Goal: Task Accomplishment & Management: Complete application form

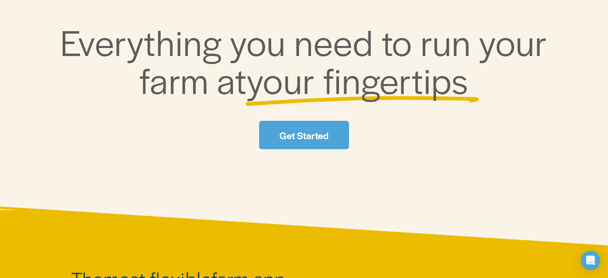
scroll to position [120, 0]
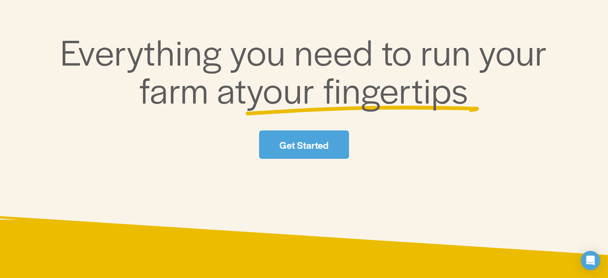
click at [301, 134] on link "Get Started" at bounding box center [304, 144] width 90 height 28
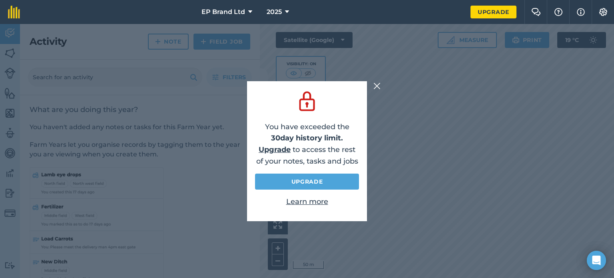
click at [378, 82] on img at bounding box center [377, 86] width 7 height 10
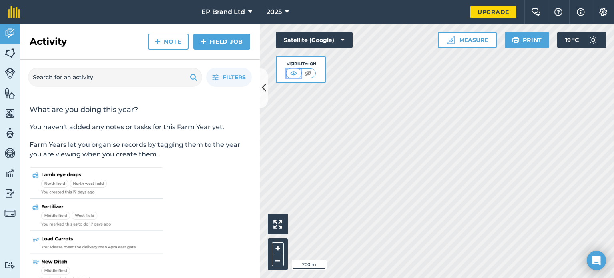
click at [298, 74] on img at bounding box center [294, 73] width 10 height 8
click at [305, 72] on img at bounding box center [308, 73] width 10 height 8
click at [300, 72] on button at bounding box center [294, 73] width 14 height 9
click at [251, 11] on icon at bounding box center [250, 12] width 4 height 10
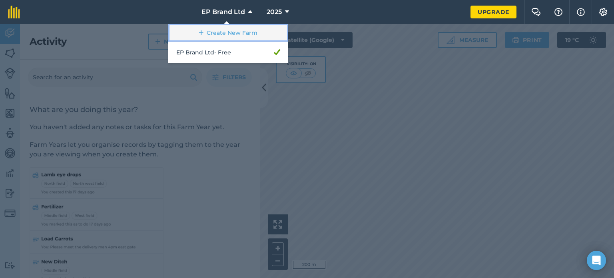
click at [251, 37] on link "Create New Farm" at bounding box center [228, 33] width 120 height 18
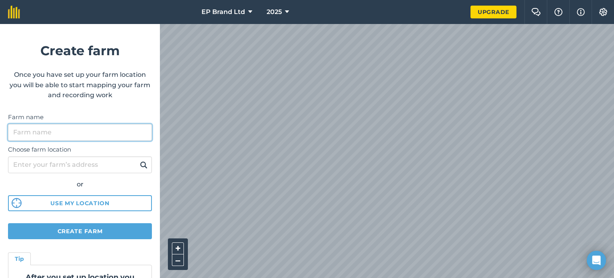
click at [91, 131] on input "Farm name" at bounding box center [80, 132] width 144 height 17
type input "a"
type input "Alumdene farm"
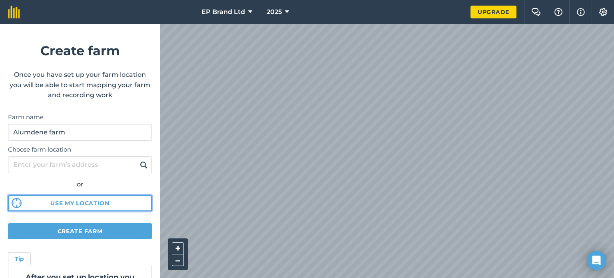
click at [65, 201] on button "Use my location" at bounding box center [80, 203] width 144 height 16
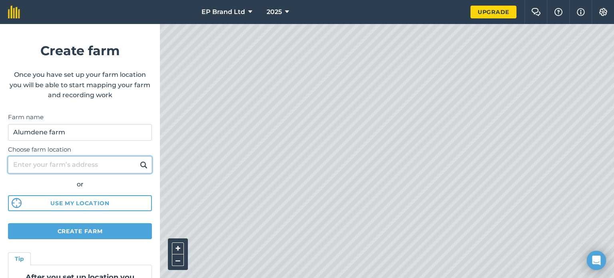
click at [96, 166] on input "Choose farm location" at bounding box center [80, 164] width 144 height 17
type input "pe7 2lj"
click at [140, 164] on img at bounding box center [144, 165] width 8 height 10
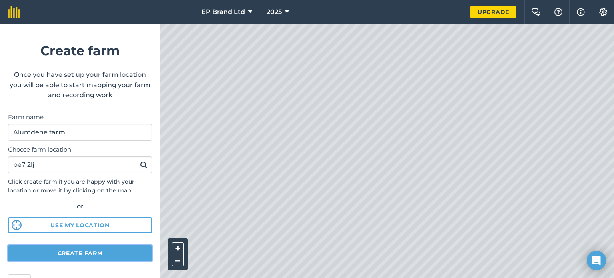
click at [123, 251] on button "Create farm" at bounding box center [80, 253] width 144 height 16
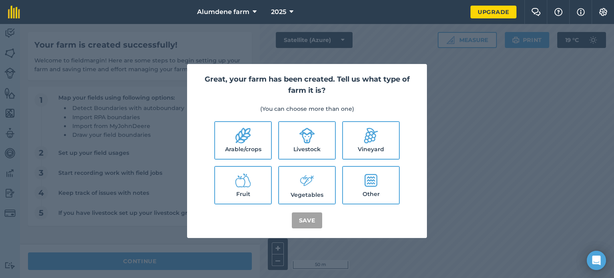
click at [243, 129] on icon at bounding box center [243, 136] width 15 height 16
checkbox input "true"
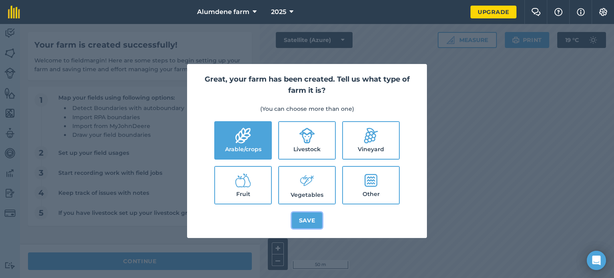
click at [315, 220] on button "Save" at bounding box center [307, 220] width 31 height 16
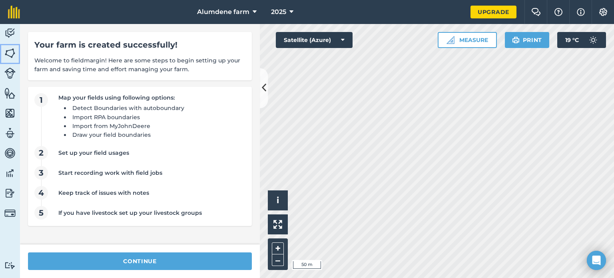
click at [9, 54] on img at bounding box center [9, 53] width 11 height 12
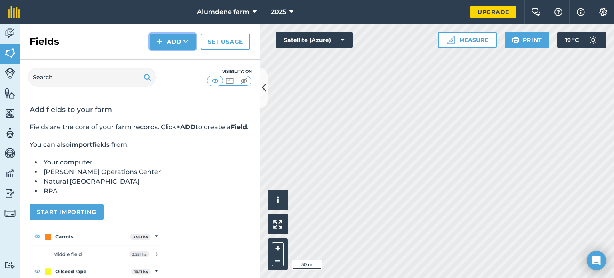
click at [180, 42] on button "Add" at bounding box center [173, 42] width 46 height 16
click at [181, 56] on link "Draw" at bounding box center [173, 60] width 44 height 18
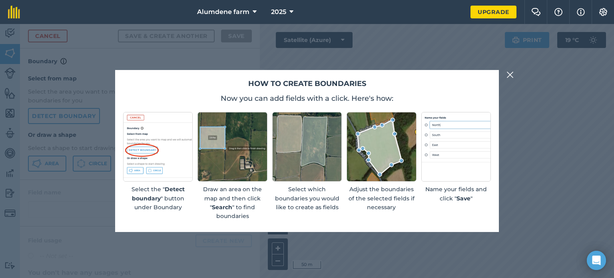
click at [512, 75] on img at bounding box center [510, 75] width 7 height 10
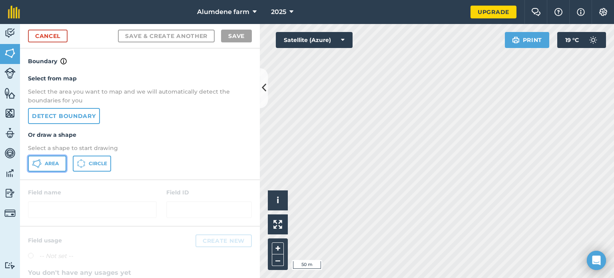
click at [54, 161] on span "Area" at bounding box center [52, 163] width 14 height 6
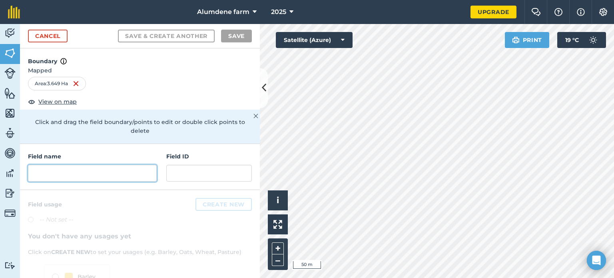
click at [64, 172] on input "text" at bounding box center [92, 173] width 129 height 17
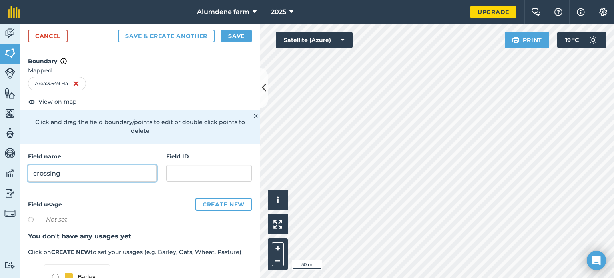
type input "crossing"
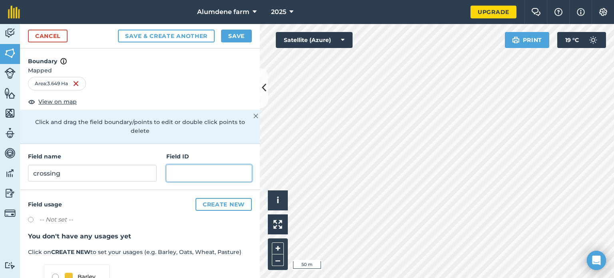
click at [180, 175] on input "text" at bounding box center [209, 173] width 86 height 17
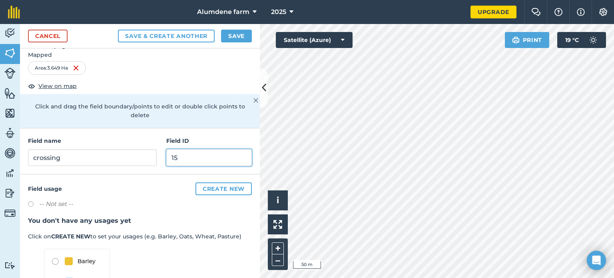
scroll to position [40, 0]
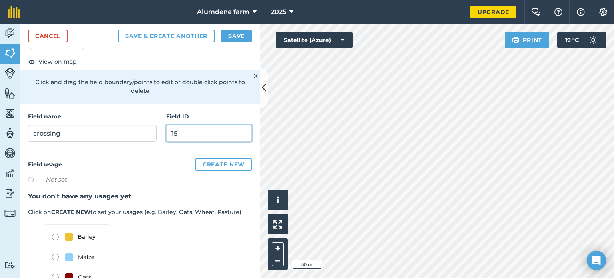
type input "15"
click at [32, 179] on label at bounding box center [33, 181] width 11 height 8
radio input "true"
click at [32, 179] on label at bounding box center [33, 181] width 11 height 8
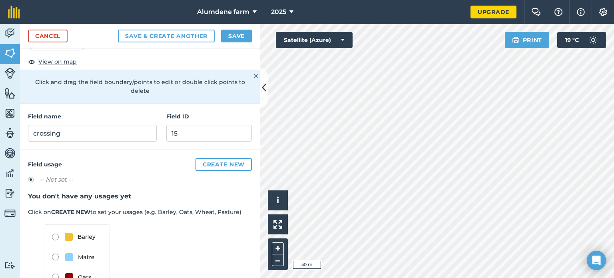
click at [112, 170] on div "Field usage Create new -- Not set -- You don't have any usages yet Click on CRE…" at bounding box center [140, 236] width 240 height 173
click at [32, 178] on label at bounding box center [33, 181] width 11 height 8
click at [31, 177] on label at bounding box center [33, 181] width 11 height 8
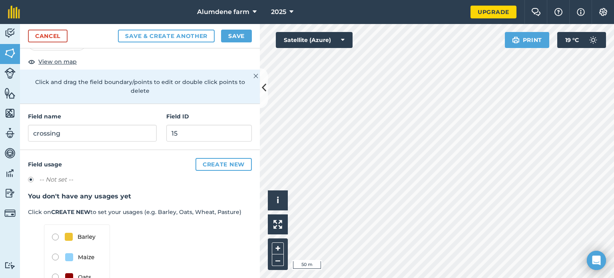
click at [32, 177] on label at bounding box center [33, 181] width 11 height 8
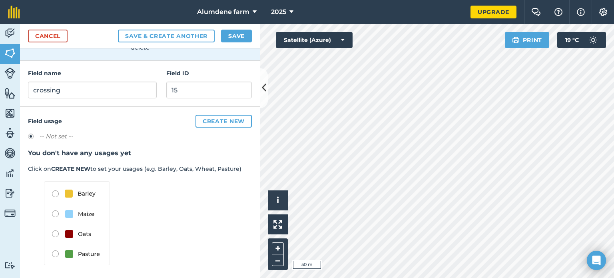
scroll to position [84, 0]
click at [202, 120] on button "Create new" at bounding box center [224, 120] width 56 height 13
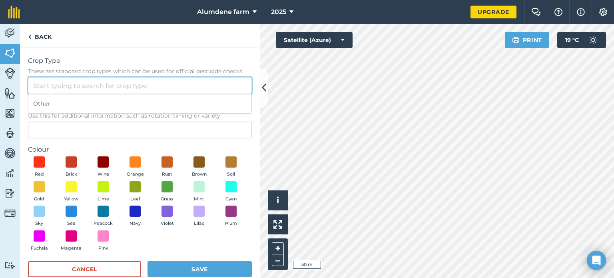
click at [122, 84] on input "Crop Type These are standard crop types which can be used for official pesticid…" at bounding box center [140, 85] width 224 height 17
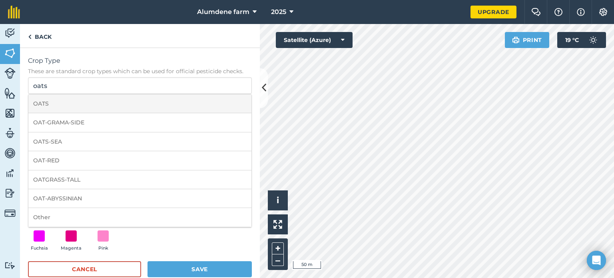
click at [111, 99] on li "OATS" at bounding box center [139, 103] width 223 height 19
type input "OATS"
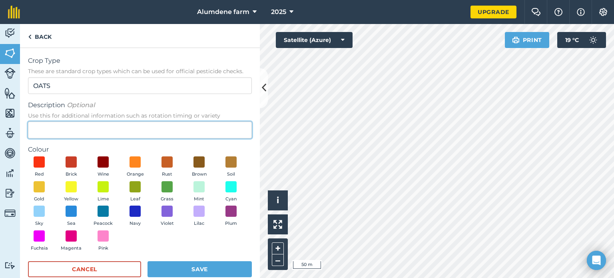
click at [108, 129] on input "Description Optional Use this for additional information such as rotation timin…" at bounding box center [140, 130] width 224 height 17
type input "spring"
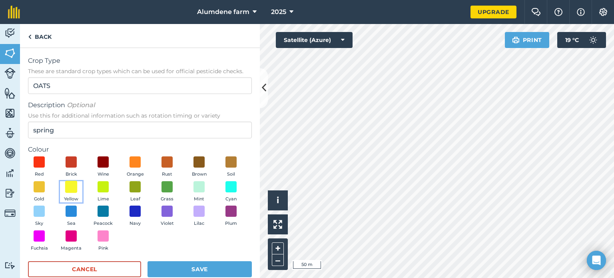
click at [78, 183] on span at bounding box center [71, 186] width 12 height 12
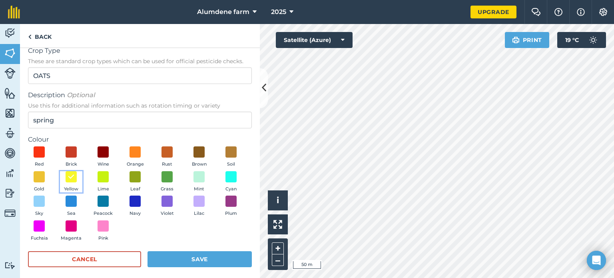
scroll to position [15, 0]
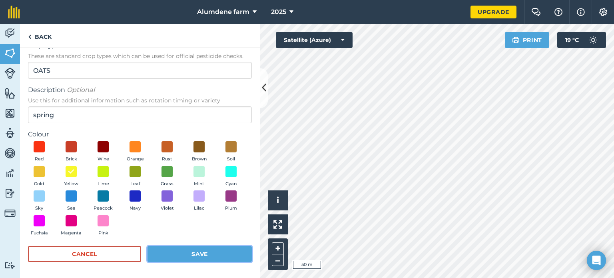
click at [210, 253] on button "Save" at bounding box center [200, 254] width 104 height 16
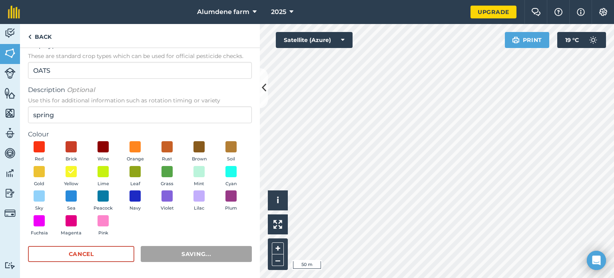
radio input "false"
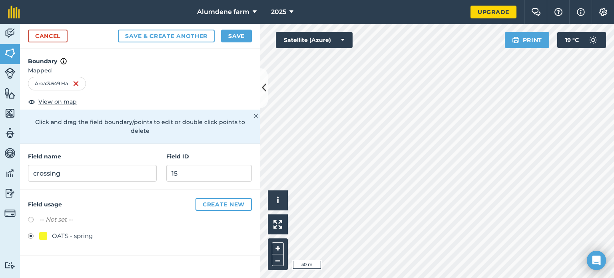
click at [54, 82] on div "Area : 3.649 Ha" at bounding box center [57, 84] width 58 height 14
click at [56, 82] on div "Area : 3.649 Ha" at bounding box center [57, 84] width 58 height 14
click at [62, 59] on img at bounding box center [63, 61] width 6 height 10
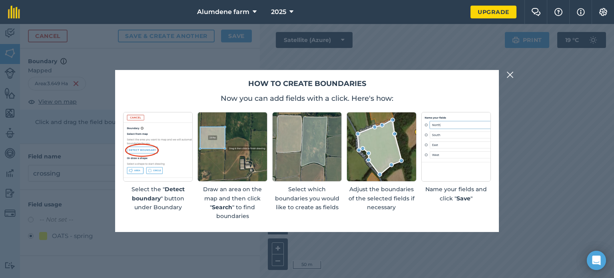
click at [142, 57] on div "How to create boundaries Now you can add fields with a click. Here's how: Selec…" at bounding box center [307, 151] width 614 height 254
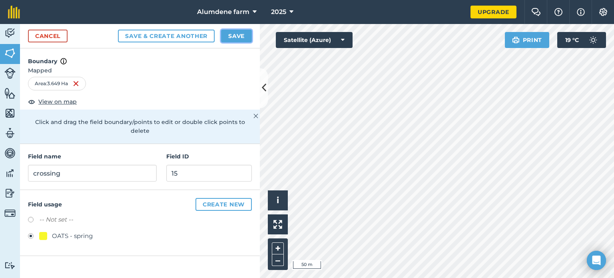
click at [230, 38] on button "Save" at bounding box center [236, 36] width 31 height 13
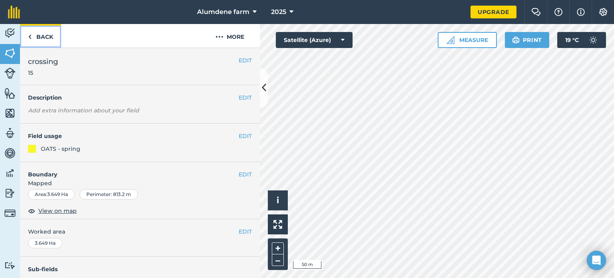
click at [43, 40] on link "Back" at bounding box center [40, 36] width 41 height 24
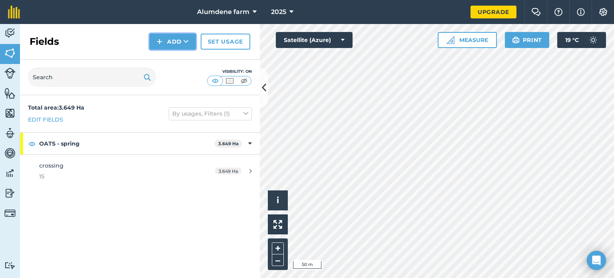
click at [186, 45] on icon at bounding box center [186, 42] width 5 height 8
click at [181, 54] on link "Draw" at bounding box center [173, 60] width 44 height 18
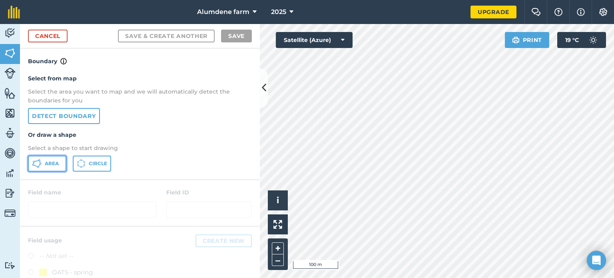
click at [53, 160] on span "Area" at bounding box center [52, 163] width 14 height 6
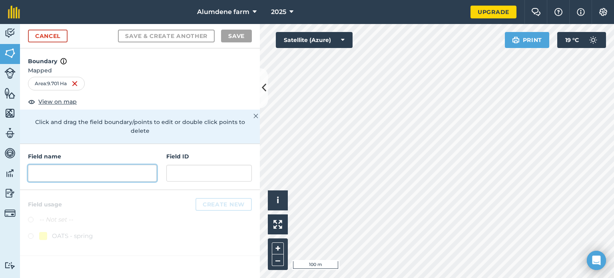
click at [110, 165] on input "text" at bounding box center [92, 173] width 129 height 17
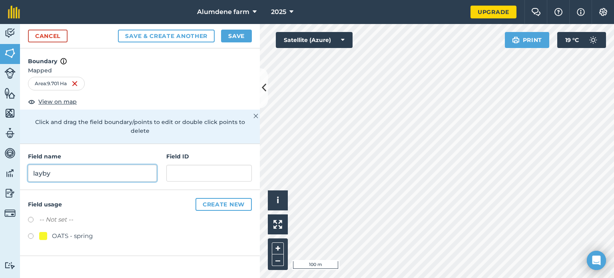
type input "layby"
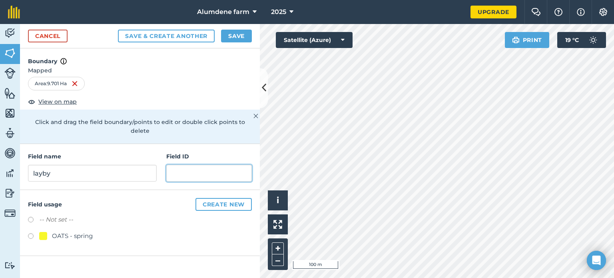
click at [184, 165] on input "text" at bounding box center [209, 173] width 86 height 17
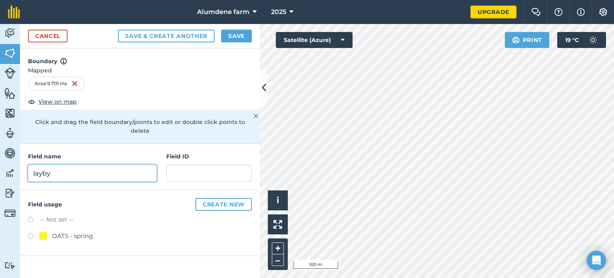
click at [107, 165] on input "layby" at bounding box center [92, 173] width 129 height 17
type input "layby hensons"
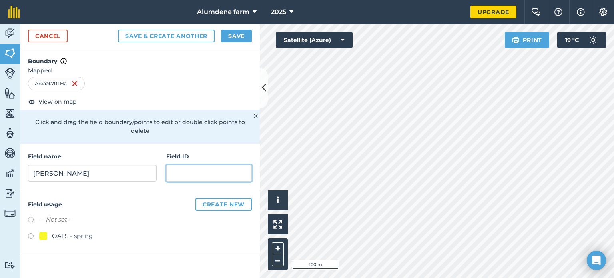
click at [176, 165] on input "text" at bounding box center [209, 173] width 86 height 17
type input "12,13"
click at [218, 198] on button "Create new" at bounding box center [224, 204] width 56 height 13
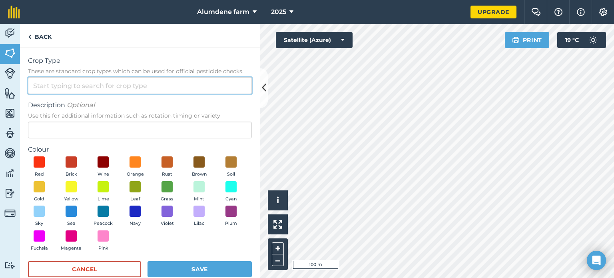
click at [102, 84] on input "Crop Type These are standard crop types which can be used for official pesticid…" at bounding box center [140, 85] width 224 height 17
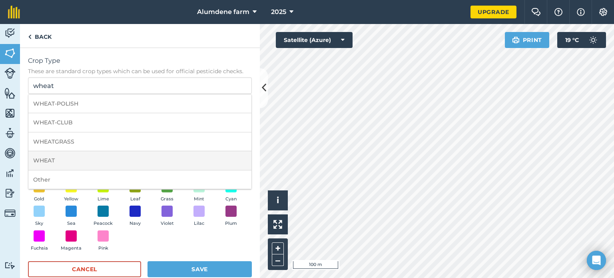
click at [87, 155] on li "WHEAT" at bounding box center [139, 160] width 223 height 19
type input "WHEAT"
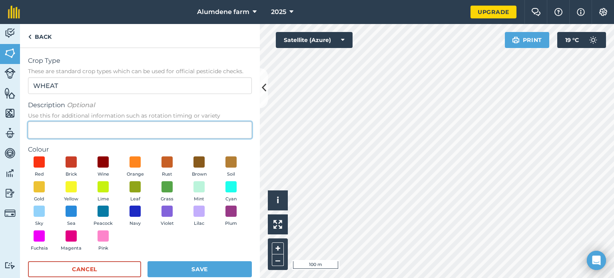
click at [89, 129] on input "Description Optional Use this for additional information such as rotation timin…" at bounding box center [140, 130] width 224 height 17
type input "winter"
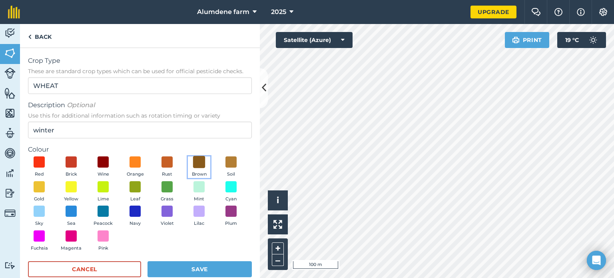
click at [202, 162] on span at bounding box center [199, 162] width 12 height 12
click at [208, 266] on button "Save" at bounding box center [200, 269] width 104 height 16
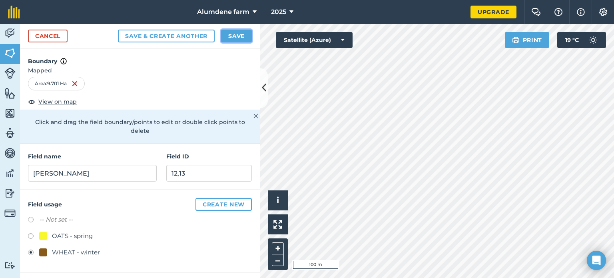
click at [238, 36] on button "Save" at bounding box center [236, 36] width 31 height 13
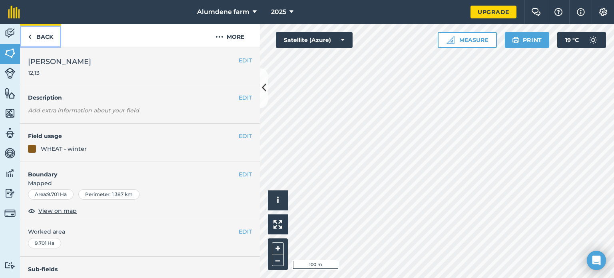
click at [41, 36] on link "Back" at bounding box center [40, 36] width 41 height 24
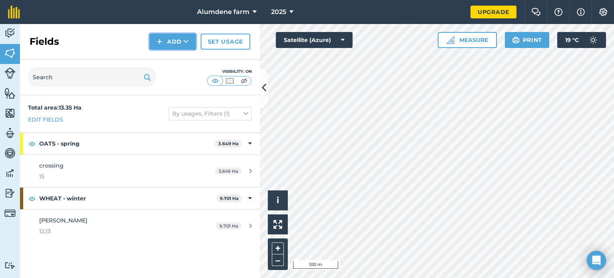
click at [166, 40] on button "Add" at bounding box center [173, 42] width 46 height 16
click at [175, 56] on link "Draw" at bounding box center [173, 60] width 44 height 18
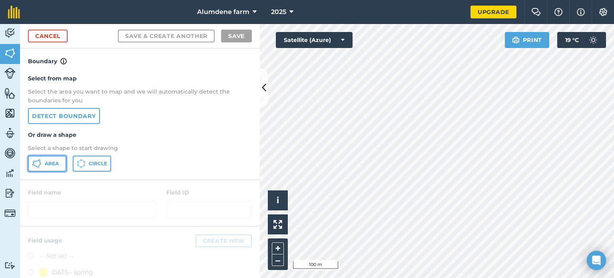
click at [46, 159] on button "Area" at bounding box center [47, 164] width 38 height 16
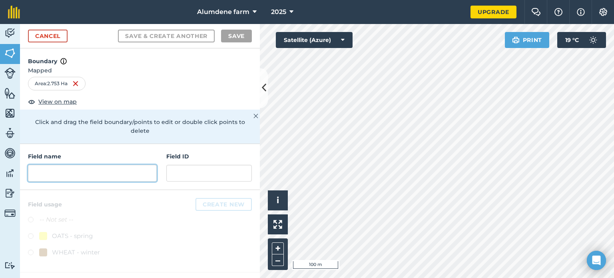
click at [122, 166] on input "text" at bounding box center [92, 173] width 129 height 17
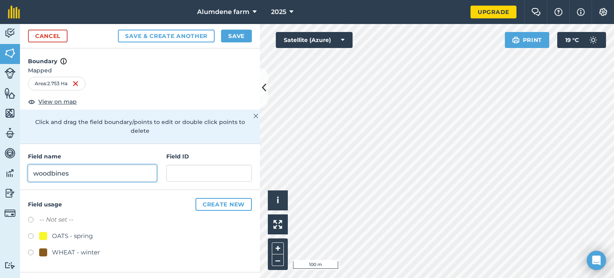
type input "woodbines"
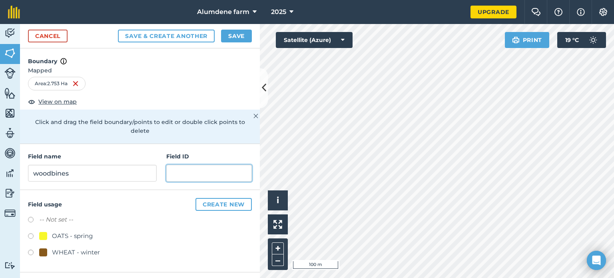
click at [202, 165] on input "text" at bounding box center [209, 173] width 86 height 17
type input "14"
click at [30, 250] on label at bounding box center [33, 254] width 11 height 8
radio input "true"
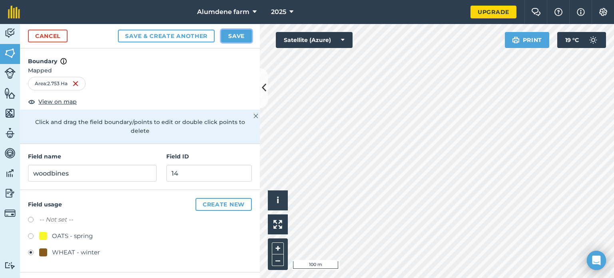
click at [228, 36] on button "Save" at bounding box center [236, 36] width 31 height 13
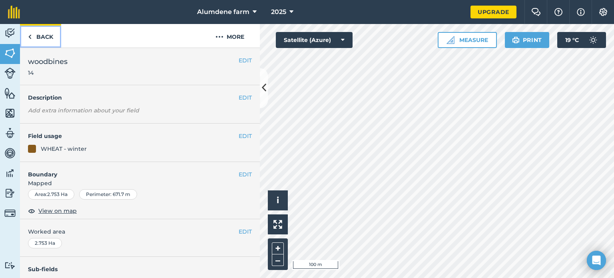
click at [45, 35] on link "Back" at bounding box center [40, 36] width 41 height 24
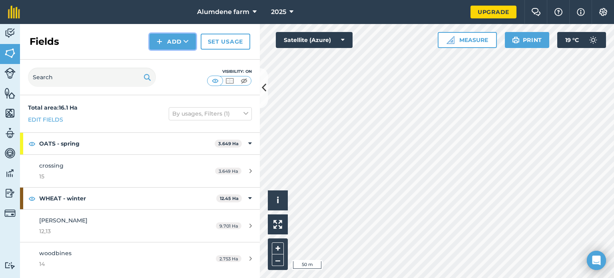
click at [168, 38] on button "Add" at bounding box center [173, 42] width 46 height 16
click at [170, 56] on link "Draw" at bounding box center [173, 60] width 44 height 18
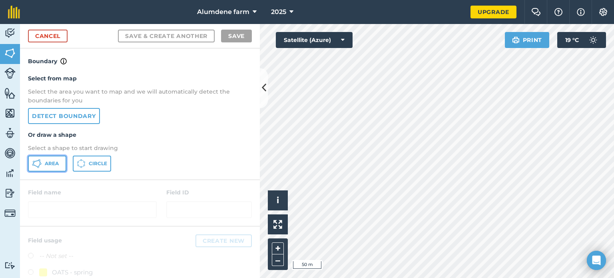
click at [45, 164] on span "Area" at bounding box center [52, 163] width 14 height 6
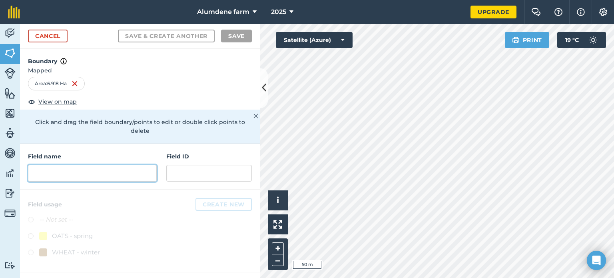
click at [107, 167] on input "text" at bounding box center [92, 173] width 129 height 17
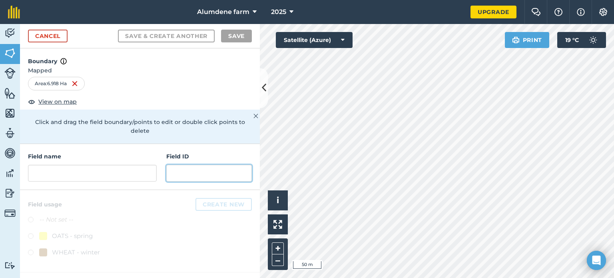
click at [205, 166] on input "text" at bounding box center [209, 173] width 86 height 17
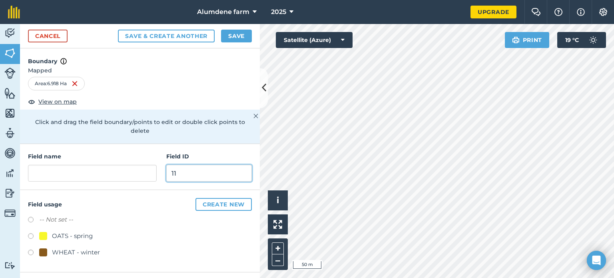
type input "11"
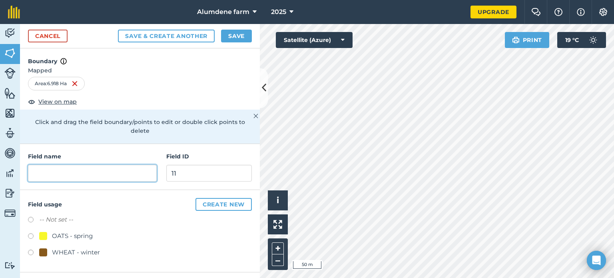
click at [112, 165] on input "text" at bounding box center [92, 173] width 129 height 17
type input "ex barnes/ ramsey rd"
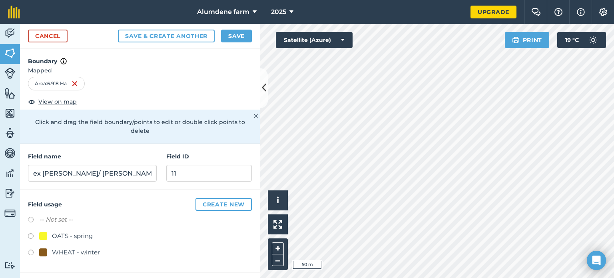
click at [31, 233] on label at bounding box center [33, 237] width 11 height 8
radio input "true"
click at [241, 37] on button "Save" at bounding box center [236, 36] width 31 height 13
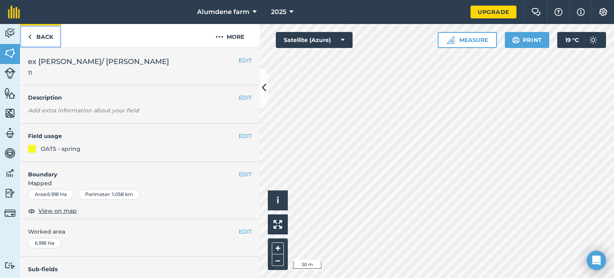
click at [49, 38] on link "Back" at bounding box center [40, 36] width 41 height 24
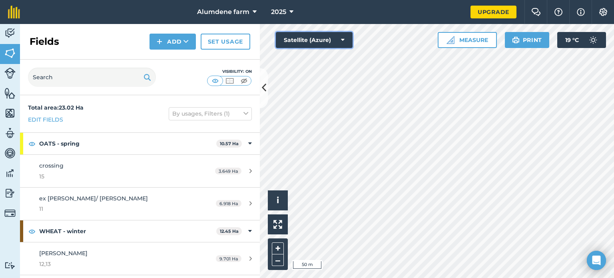
click at [344, 40] on icon at bounding box center [343, 40] width 4 height 8
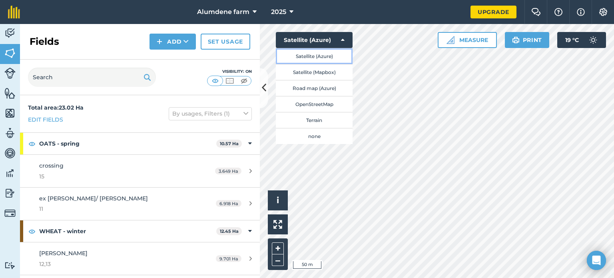
click at [339, 53] on button "Satellite (Azure)" at bounding box center [314, 56] width 77 height 16
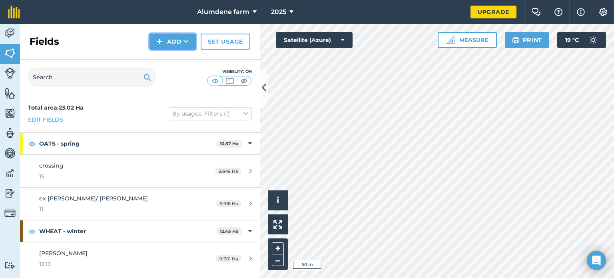
click at [170, 46] on button "Add" at bounding box center [173, 42] width 46 height 16
click at [168, 62] on link "Draw" at bounding box center [173, 60] width 44 height 18
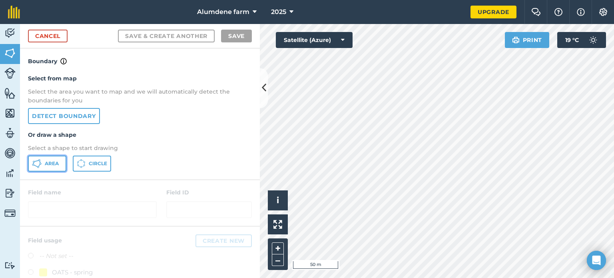
click at [50, 164] on span "Area" at bounding box center [52, 163] width 14 height 6
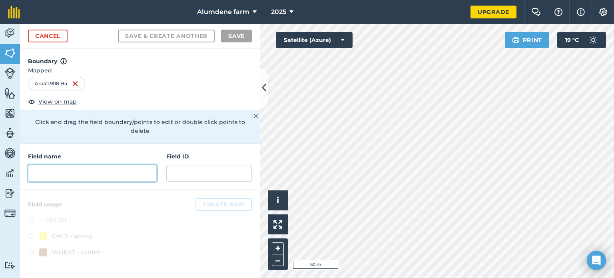
click at [119, 165] on input "text" at bounding box center [92, 173] width 129 height 17
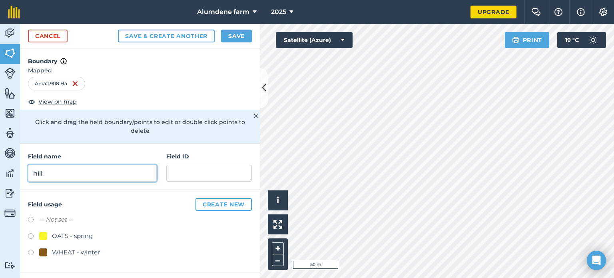
type input "hill"
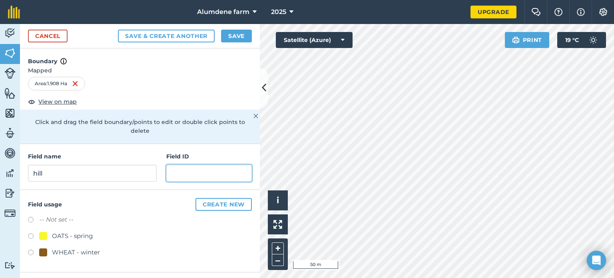
click at [195, 165] on input "text" at bounding box center [209, 173] width 86 height 17
type input "10"
click at [30, 233] on label at bounding box center [33, 237] width 11 height 8
radio input "true"
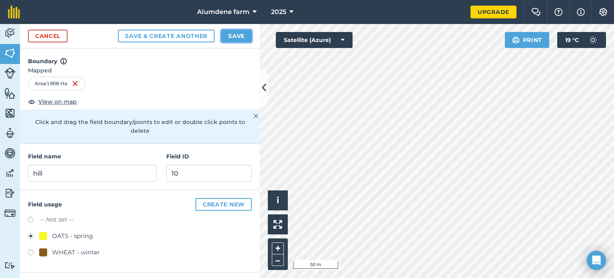
click at [238, 40] on button "Save" at bounding box center [236, 36] width 31 height 13
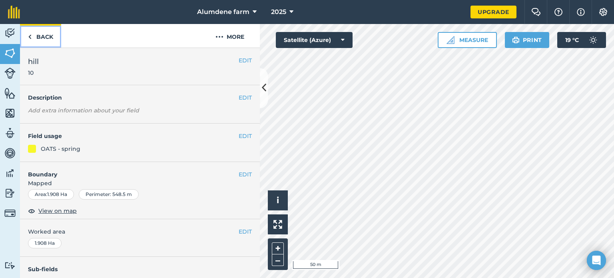
click at [37, 38] on link "Back" at bounding box center [40, 36] width 41 height 24
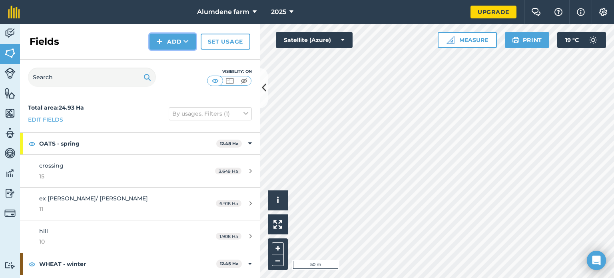
click at [173, 41] on button "Add" at bounding box center [173, 42] width 46 height 16
click at [179, 58] on link "Draw" at bounding box center [173, 60] width 44 height 18
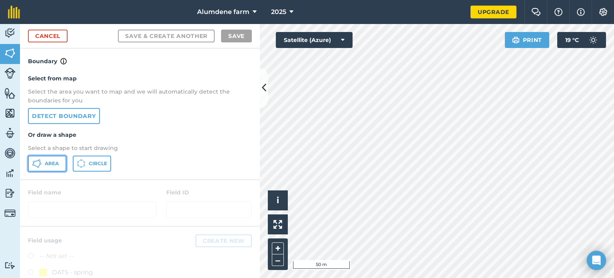
click at [50, 161] on span "Area" at bounding box center [52, 163] width 14 height 6
click at [260, 210] on div at bounding box center [437, 151] width 354 height 254
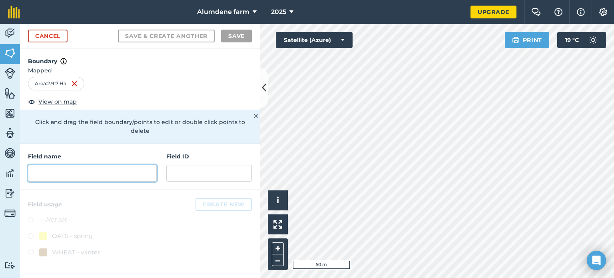
click at [72, 165] on input "text" at bounding box center [92, 173] width 129 height 17
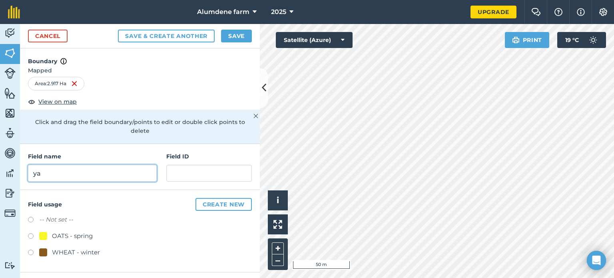
type input "y"
type input "behind yard"
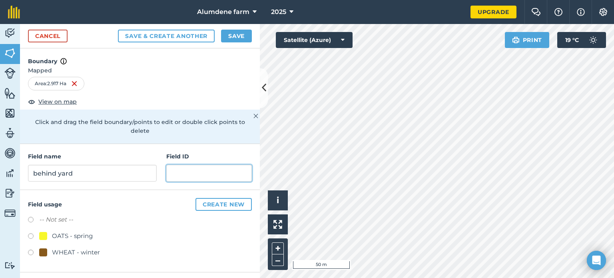
click at [194, 165] on input "text" at bounding box center [209, 173] width 86 height 17
type input "9"
click at [30, 233] on label at bounding box center [33, 237] width 11 height 8
radio input "true"
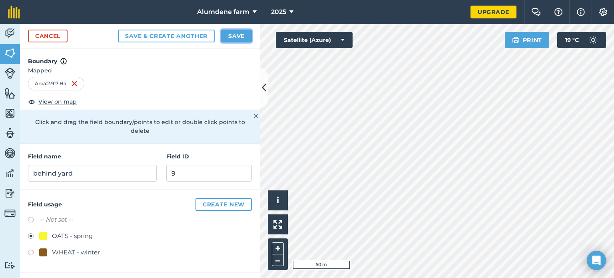
click at [239, 35] on button "Save" at bounding box center [236, 36] width 31 height 13
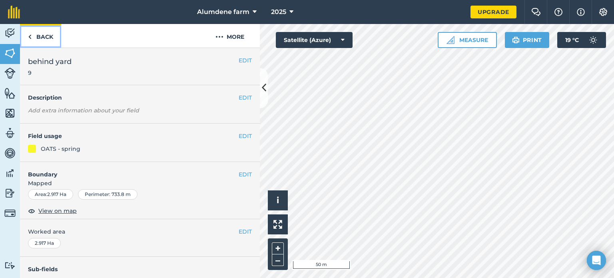
click at [36, 35] on link "Back" at bounding box center [40, 36] width 41 height 24
